Goal: Task Accomplishment & Management: Manage account settings

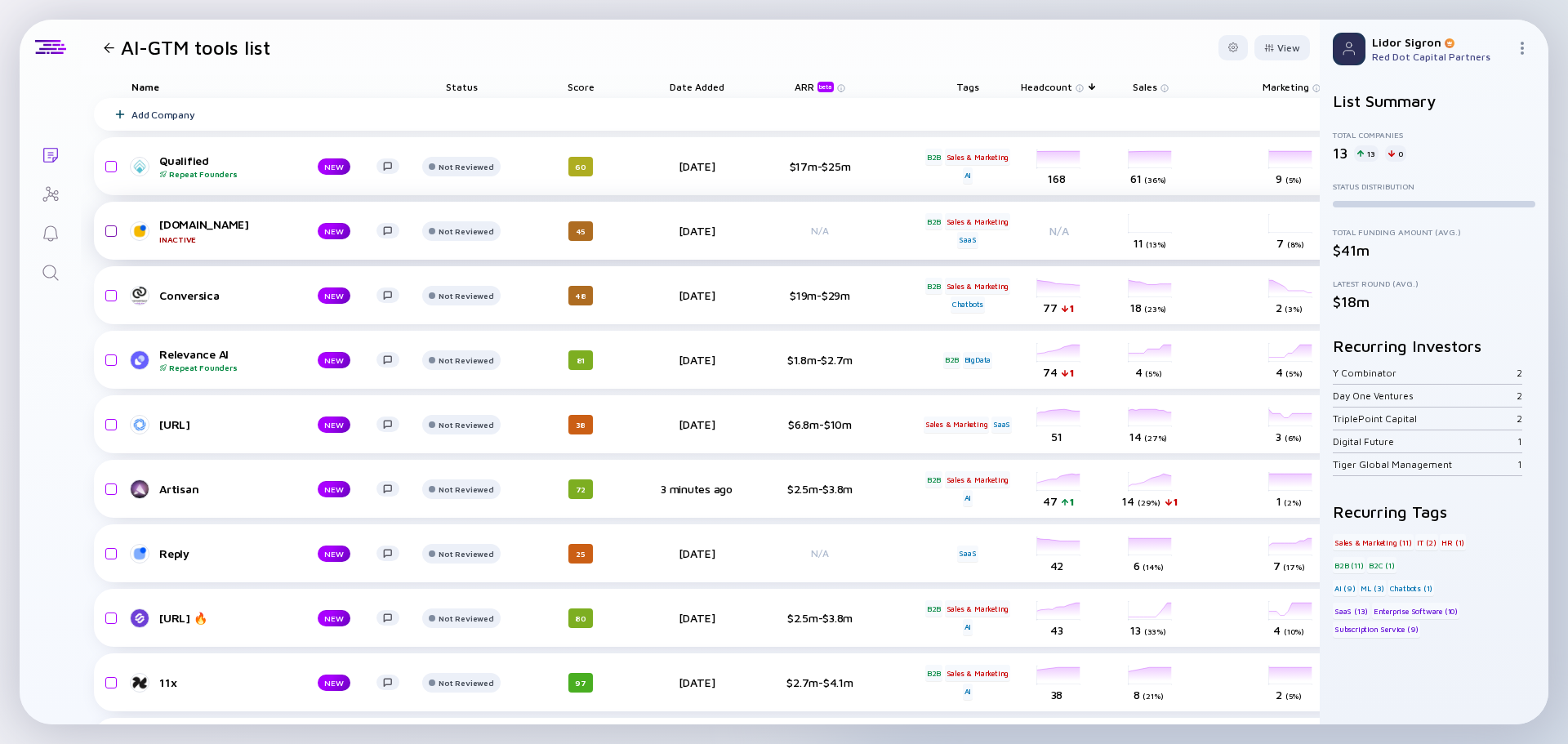
click at [108, 228] on input "checkbox" at bounding box center [108, 231] width 20 height 37
click at [1249, 47] on div "Remove from list" at bounding box center [1258, 48] width 103 height 26
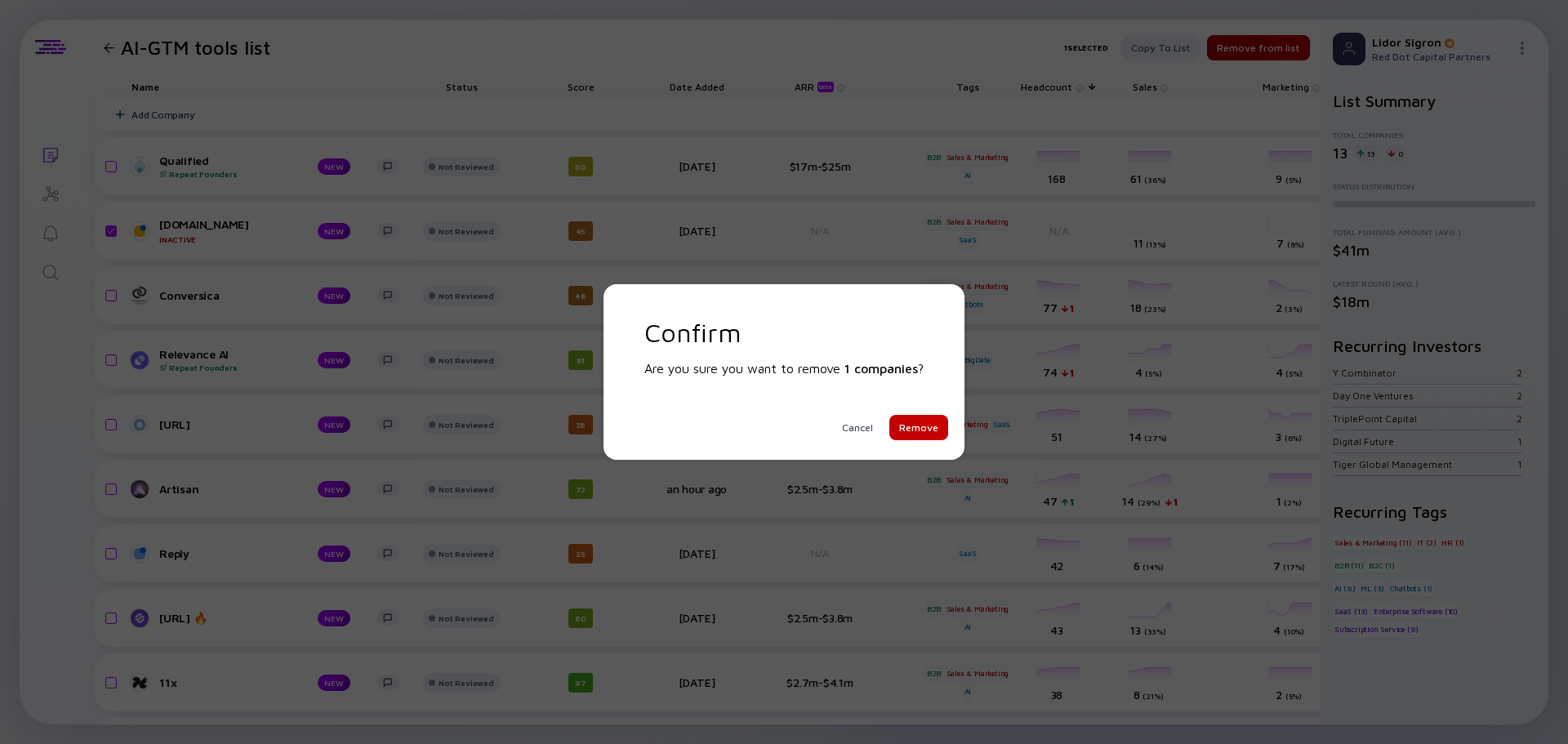
click at [923, 422] on div "Remove" at bounding box center [919, 427] width 59 height 26
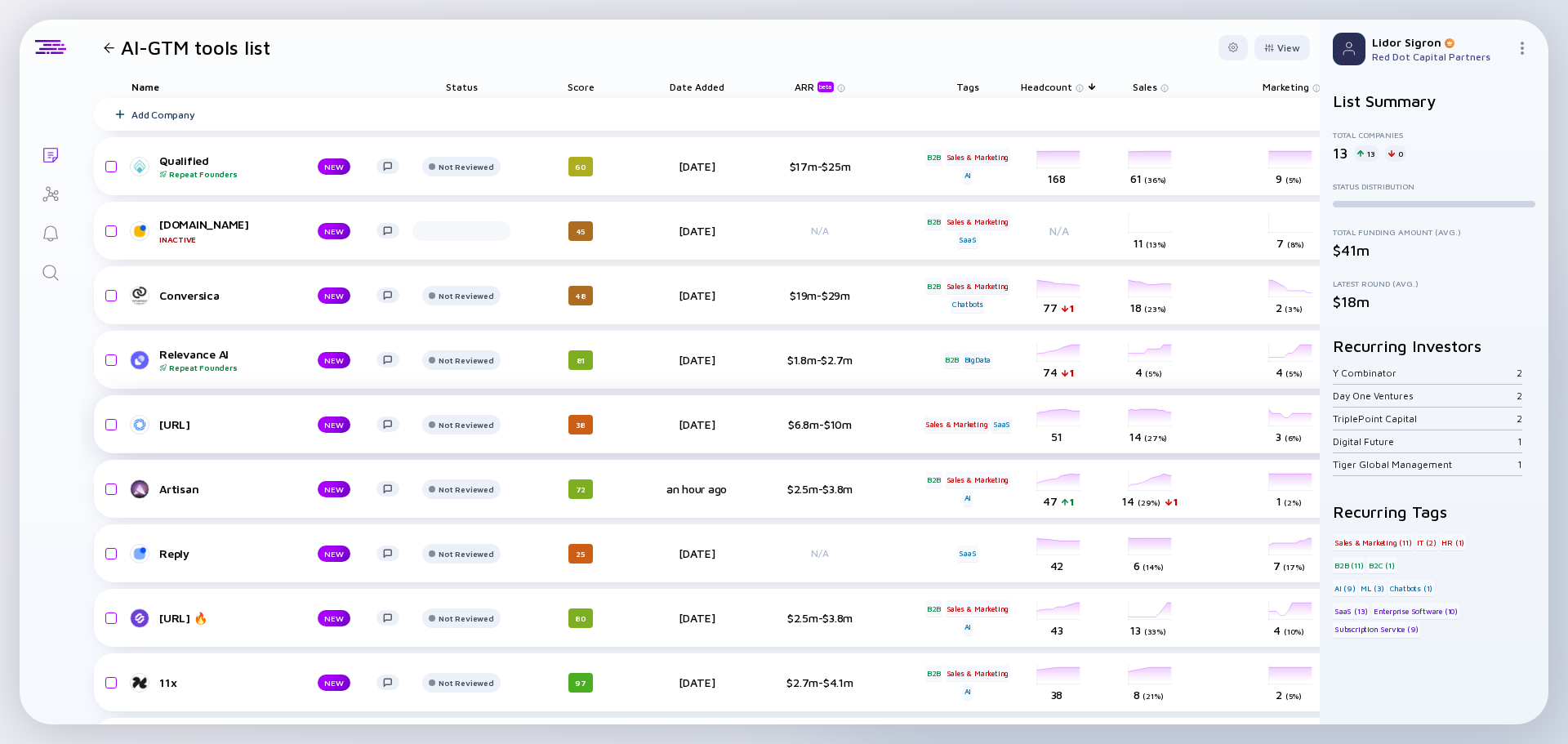
checkbox input "false"
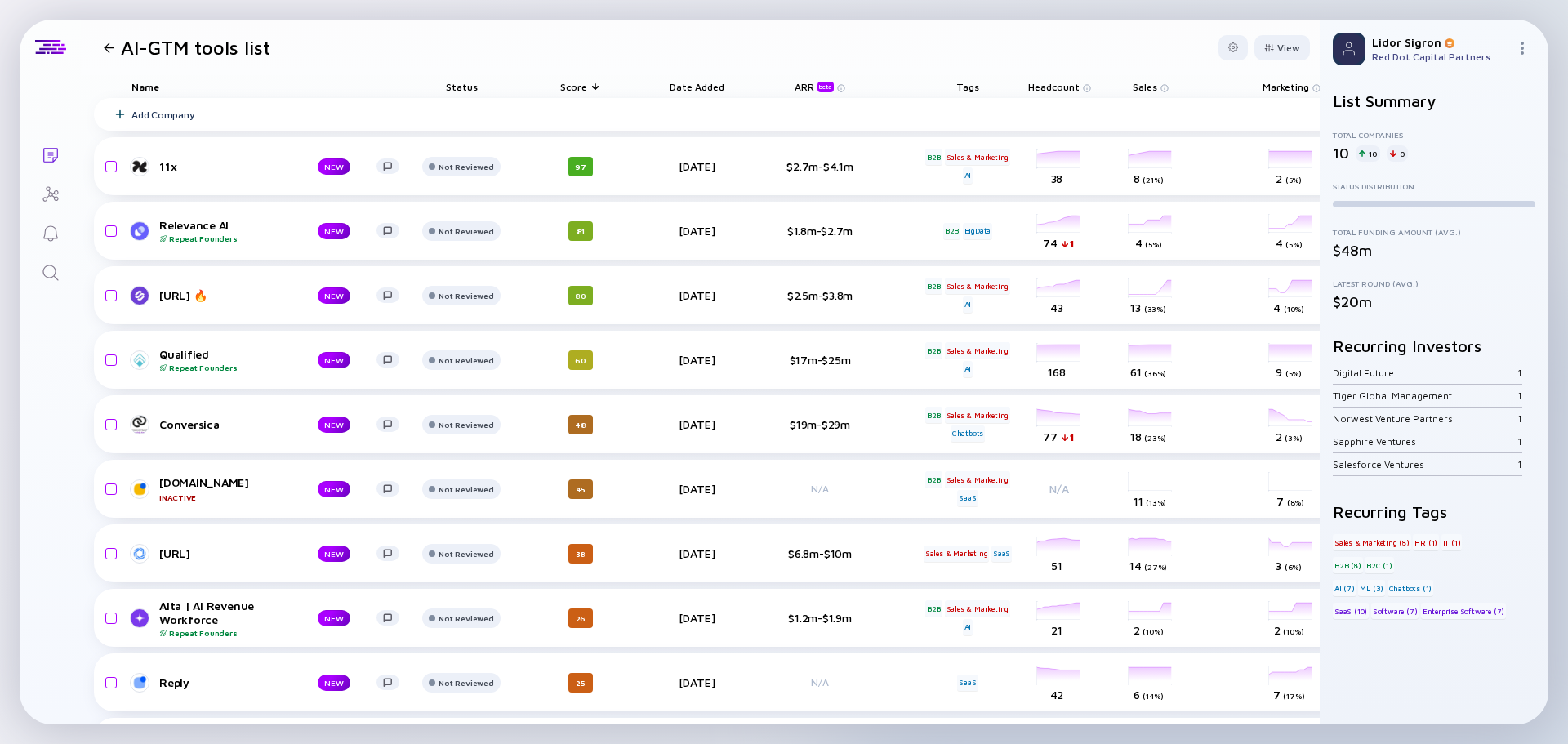
click at [1058, 89] on span "Headcount" at bounding box center [1054, 87] width 51 height 12
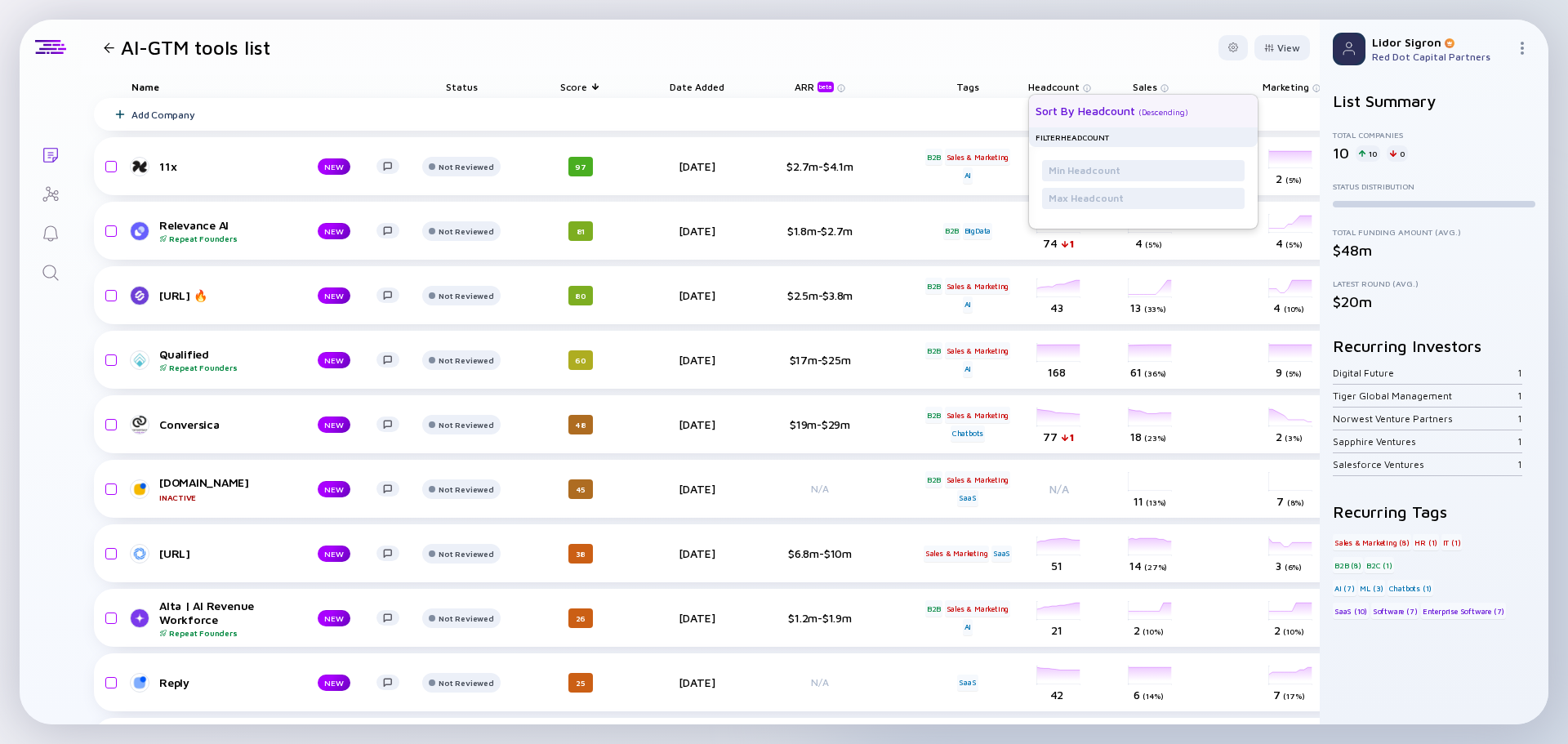
click at [1105, 108] on div "Sort by Headcount" at bounding box center [1086, 111] width 99 height 14
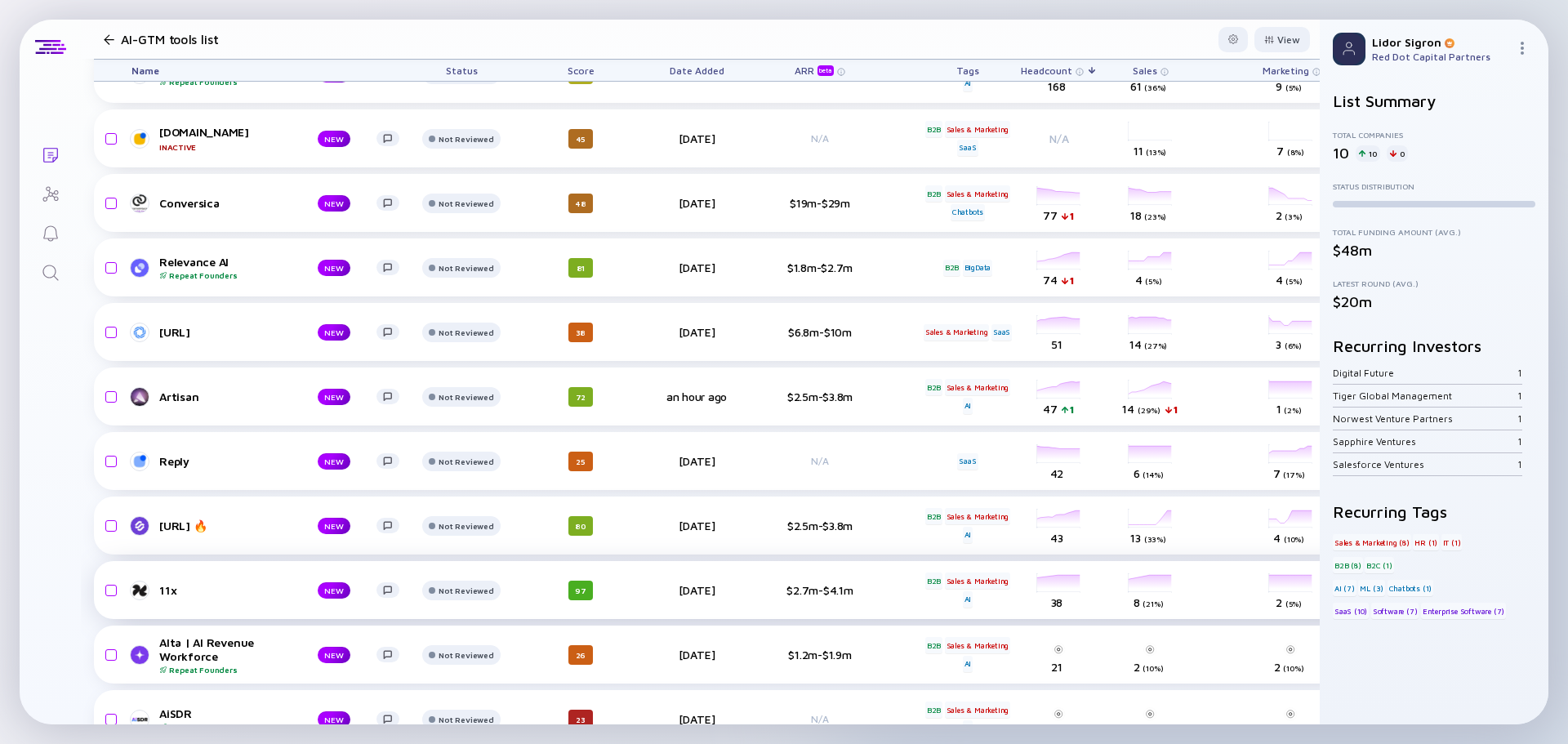
scroll to position [263, 0]
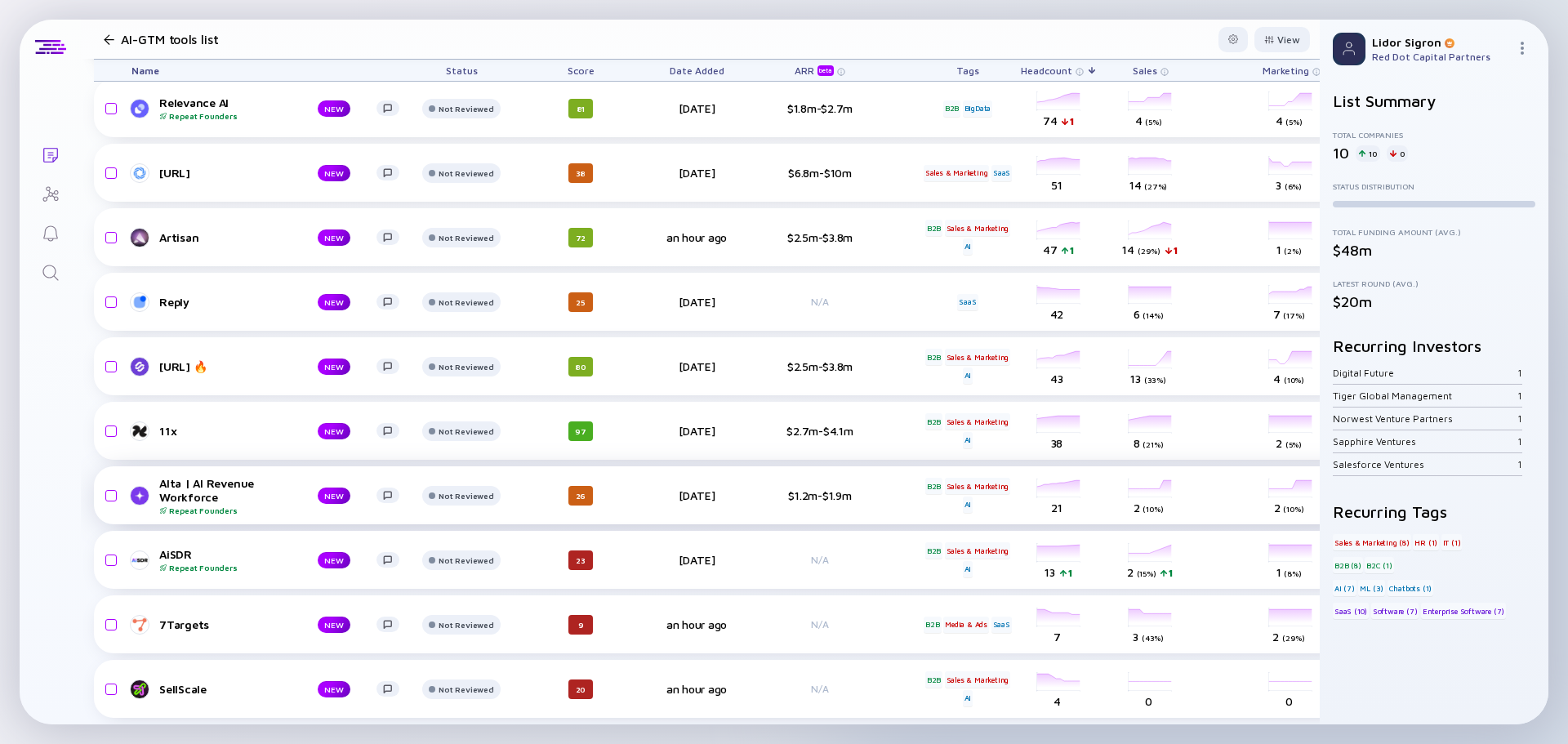
click at [192, 482] on div "Alta | AI Revenue Workforce Repeat Founders" at bounding box center [225, 496] width 132 height 39
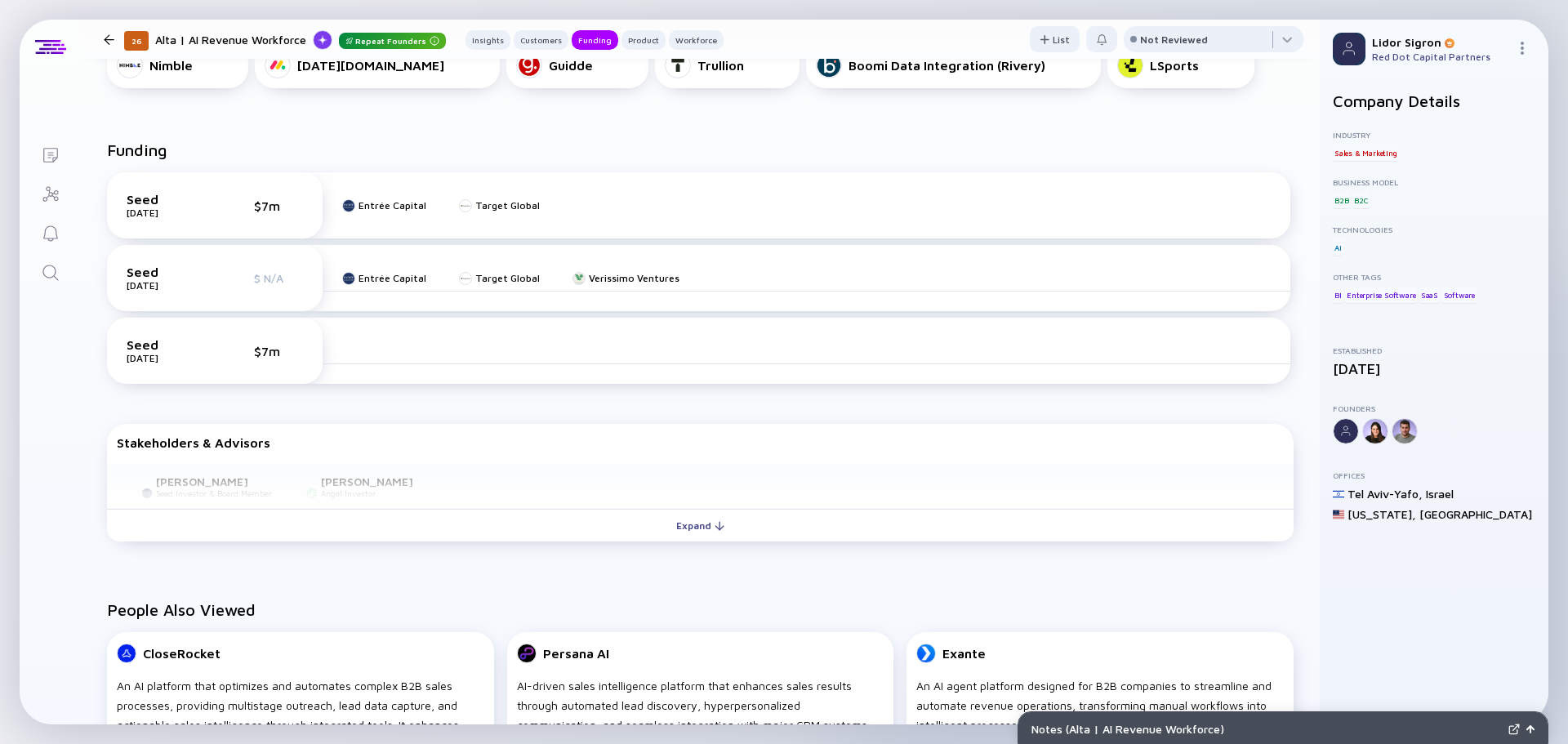
scroll to position [817, 0]
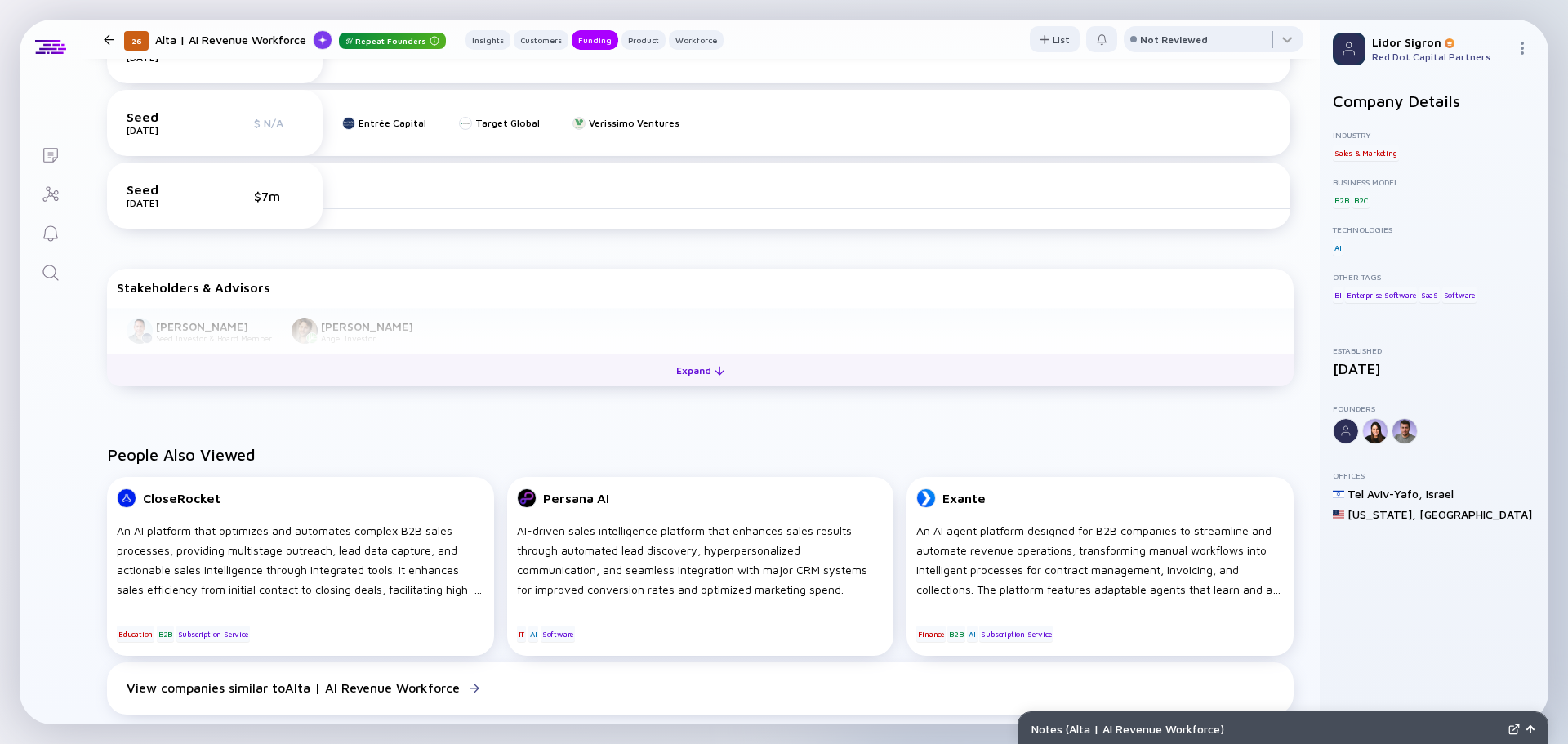
click at [567, 384] on button "Expand" at bounding box center [701, 370] width 1187 height 33
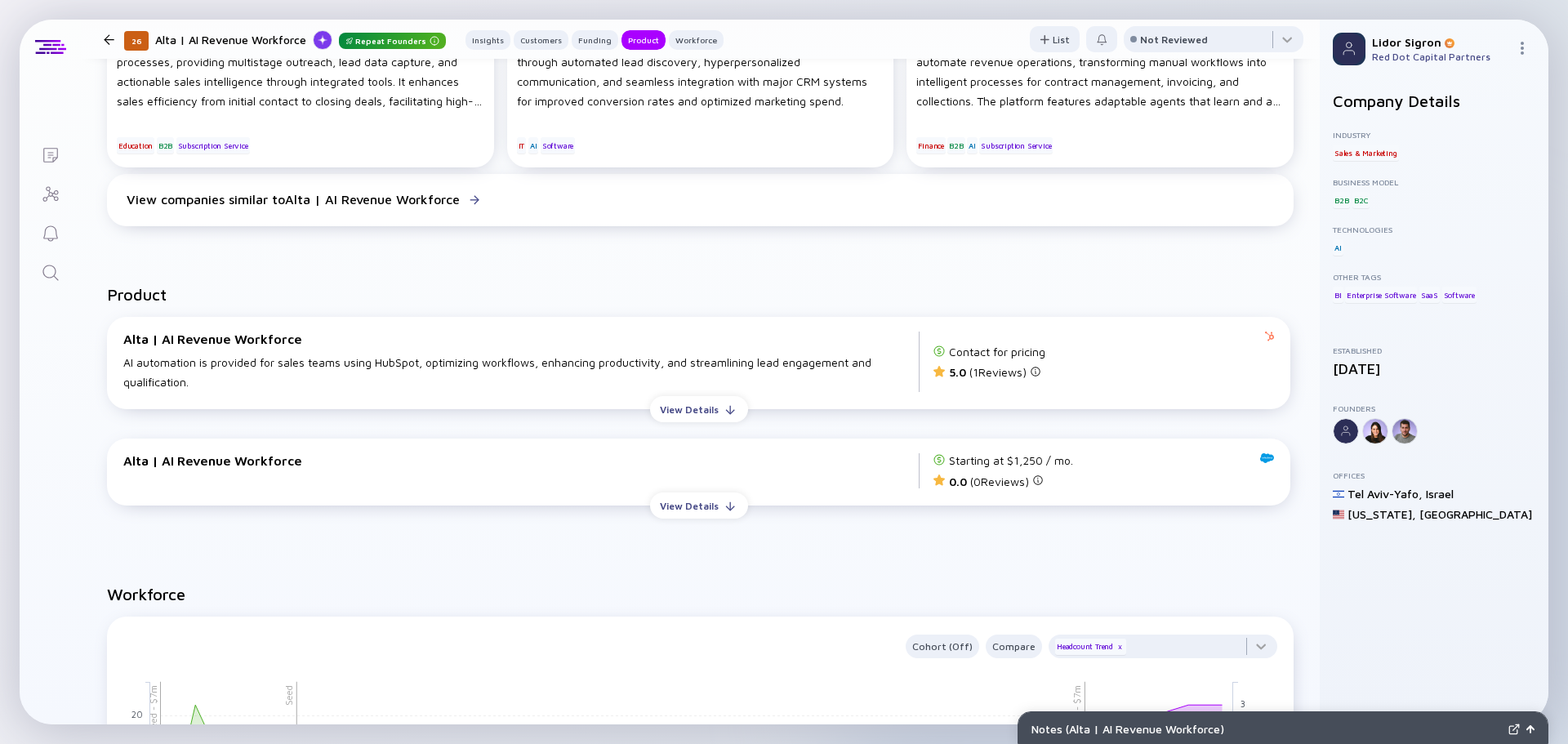
scroll to position [1306, 0]
click at [702, 408] on div "View Details" at bounding box center [689, 408] width 78 height 26
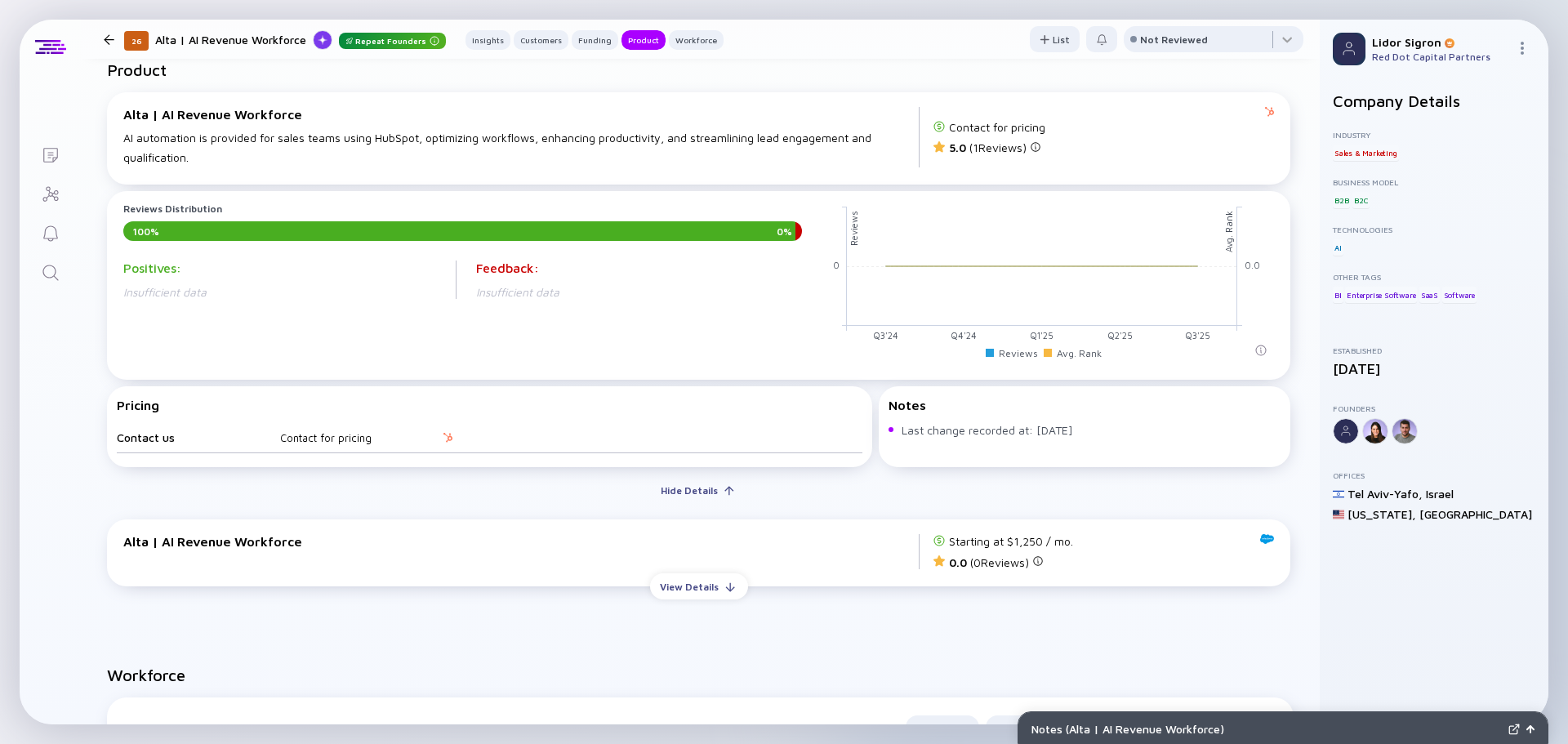
scroll to position [1633, 0]
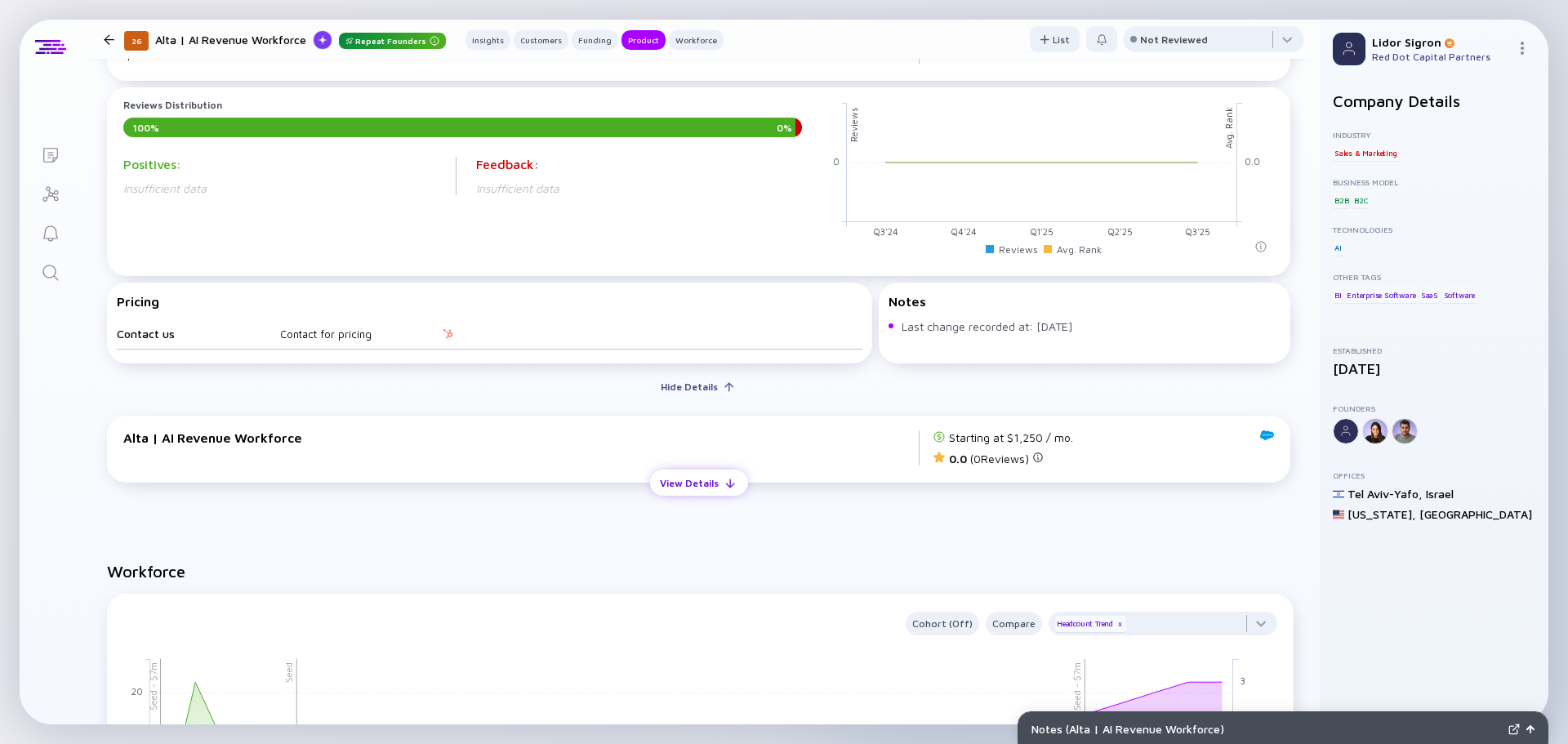
click at [711, 490] on div "View Details" at bounding box center [689, 482] width 78 height 26
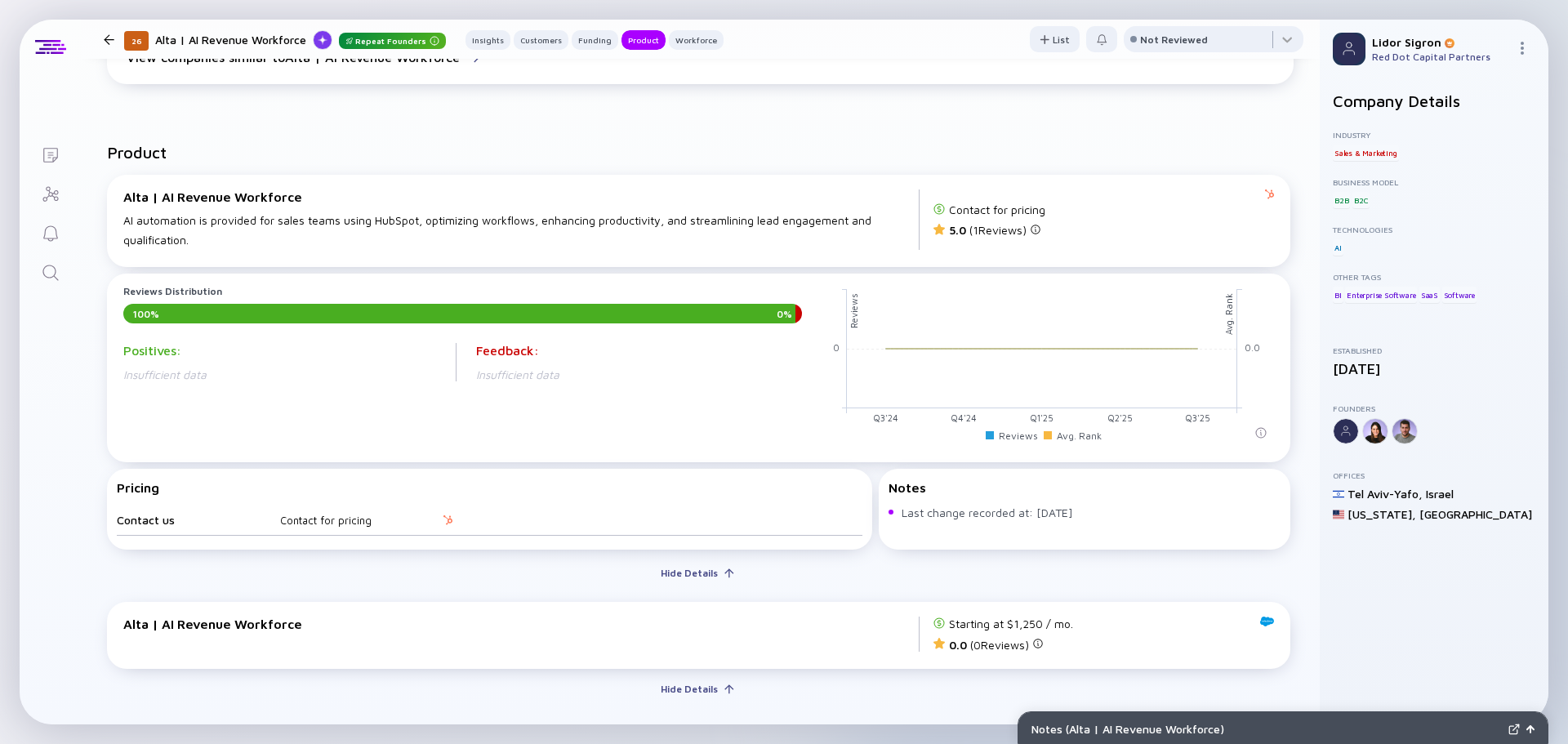
scroll to position [1306, 0]
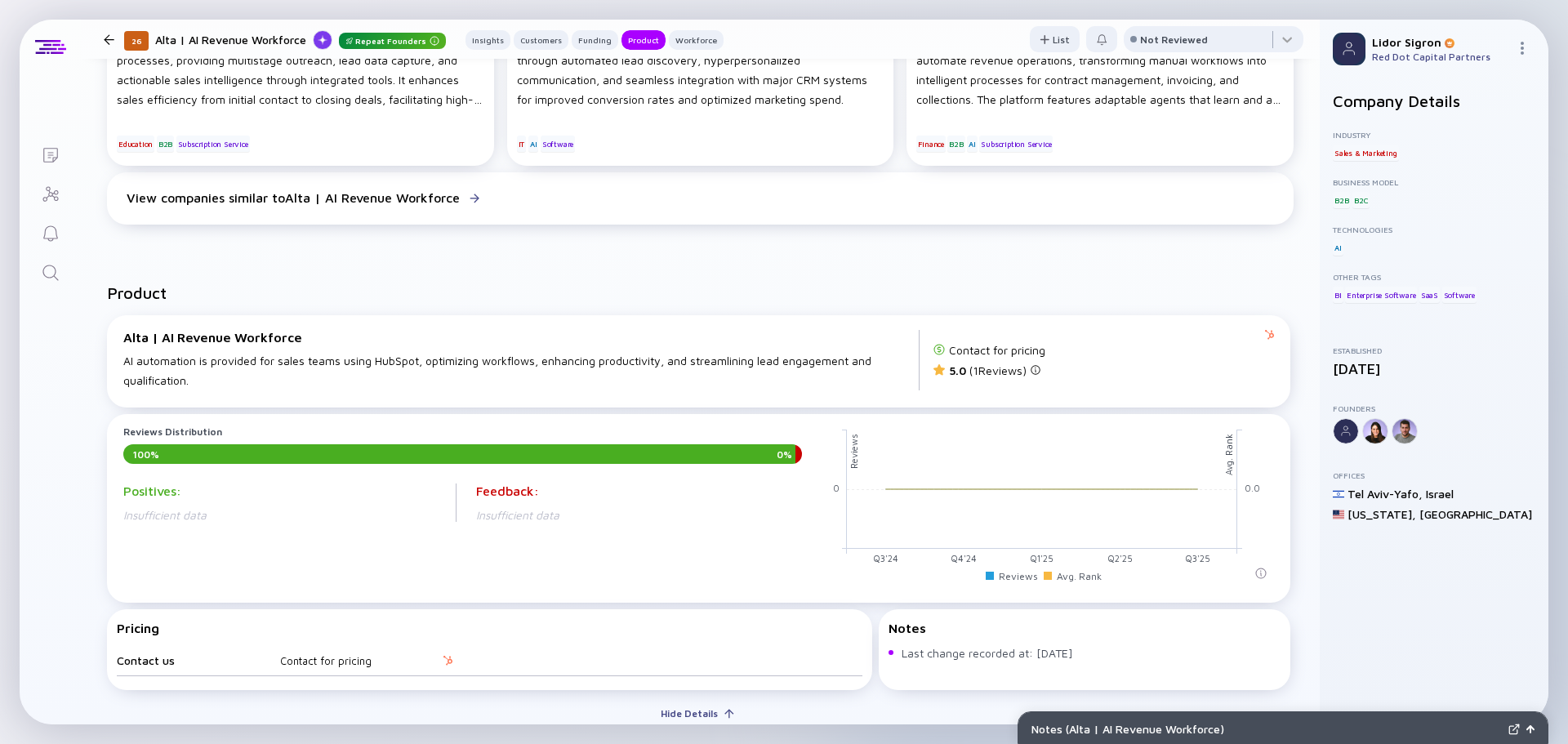
click at [1262, 335] on div "Alta | AI Revenue Workforce AI automation is provided for sales teams using Hub…" at bounding box center [699, 360] width 1164 height 67
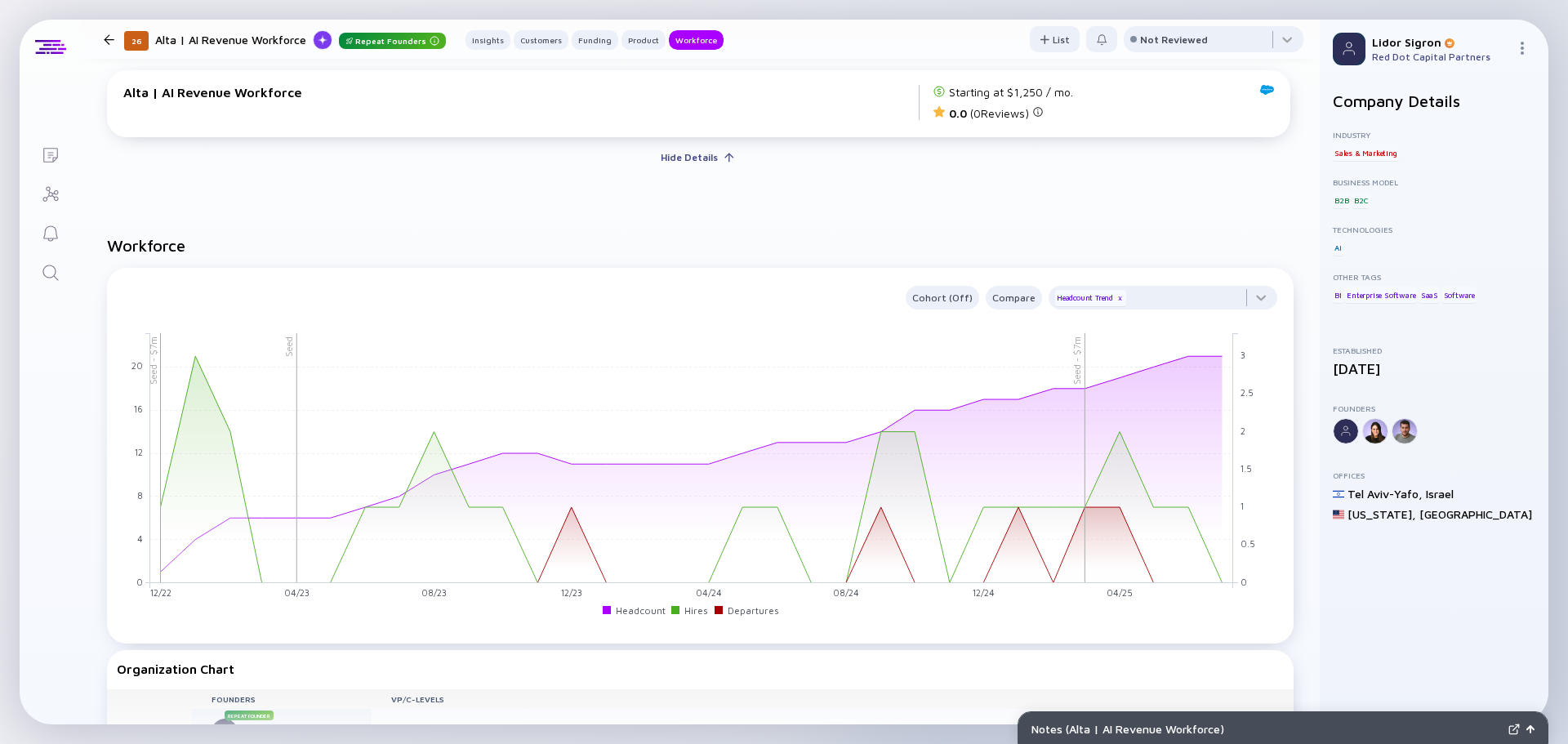
scroll to position [2041, 0]
